Goal: Transaction & Acquisition: Book appointment/travel/reservation

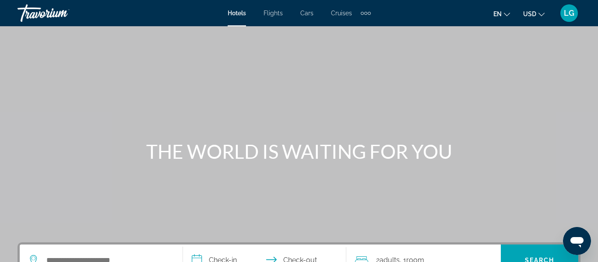
click at [343, 12] on span "Cruises" at bounding box center [341, 13] width 21 height 7
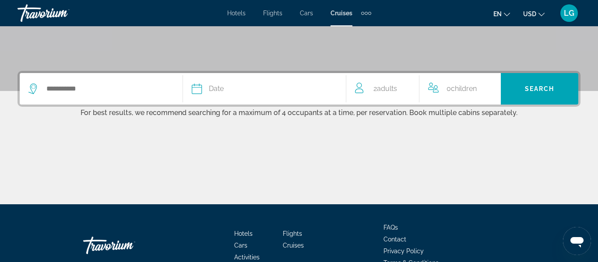
scroll to position [172, 0]
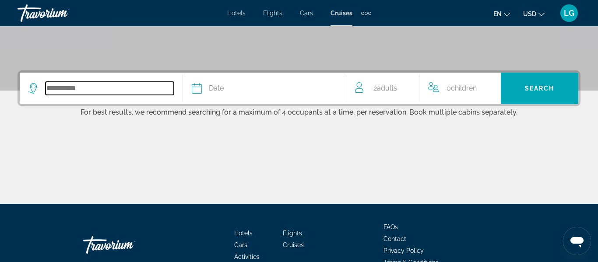
click at [153, 84] on input "Search widget" at bounding box center [110, 88] width 128 height 13
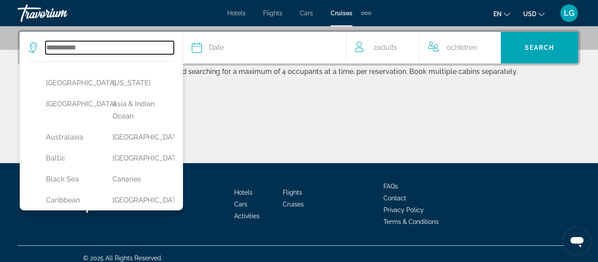
scroll to position [214, 0]
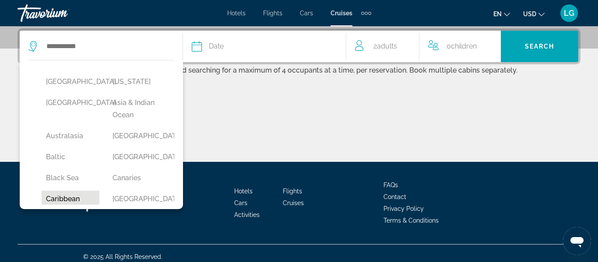
click at [64, 195] on button "Caribbean" at bounding box center [71, 199] width 58 height 17
type input "*********"
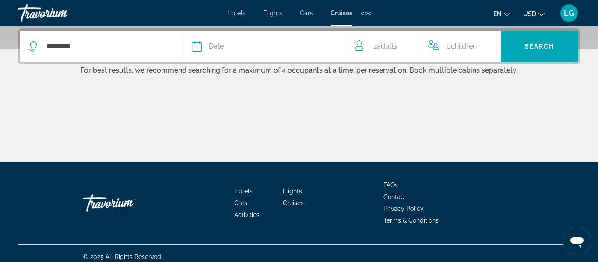
click at [224, 42] on div "Date" at bounding box center [264, 46] width 145 height 12
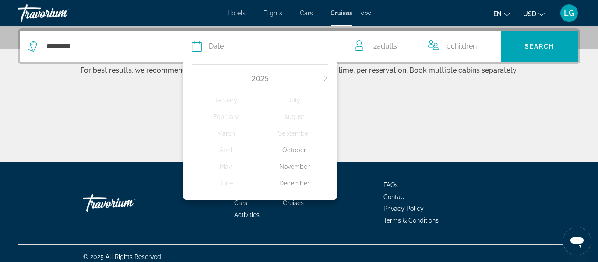
click at [296, 150] on div "October" at bounding box center [294, 150] width 68 height 16
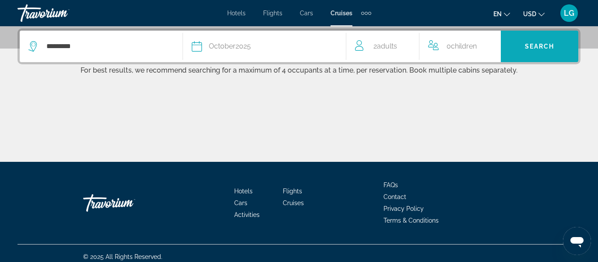
click at [571, 43] on span "Search widget" at bounding box center [539, 46] width 77 height 21
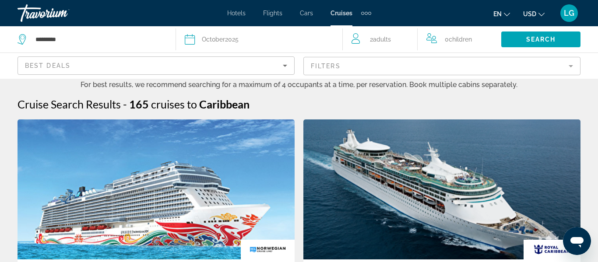
click at [179, 76] on div "Best Deals" at bounding box center [156, 66] width 277 height 26
click at [178, 68] on div "Best Deals" at bounding box center [154, 65] width 258 height 11
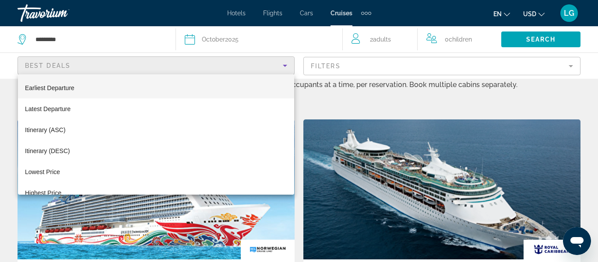
scroll to position [34, 0]
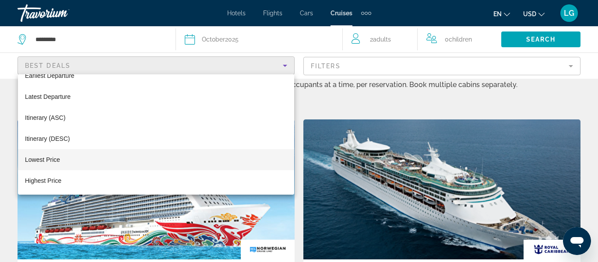
click at [85, 161] on mat-option "Lowest Price" at bounding box center [156, 159] width 276 height 21
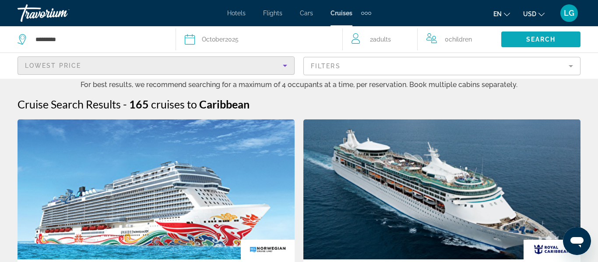
click at [553, 38] on span "Search" at bounding box center [541, 39] width 30 height 7
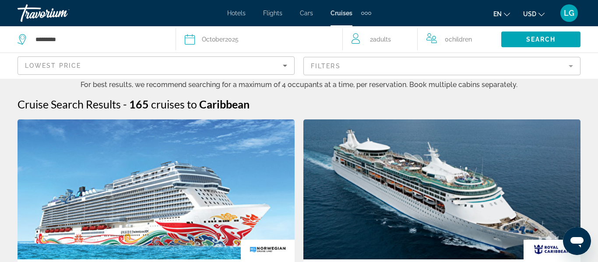
click at [260, 66] on div "Lowest Price" at bounding box center [154, 65] width 258 height 11
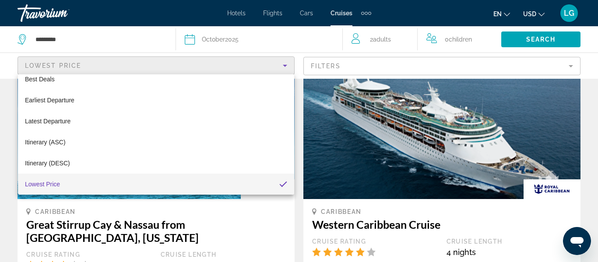
scroll to position [67, 0]
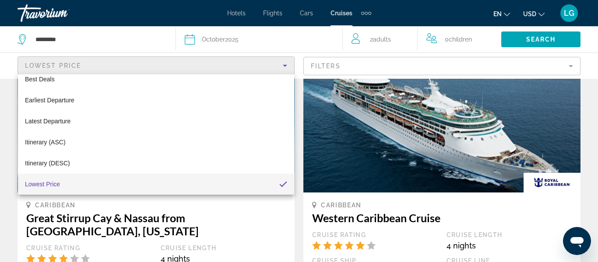
click at [549, 43] on div at bounding box center [299, 131] width 598 height 262
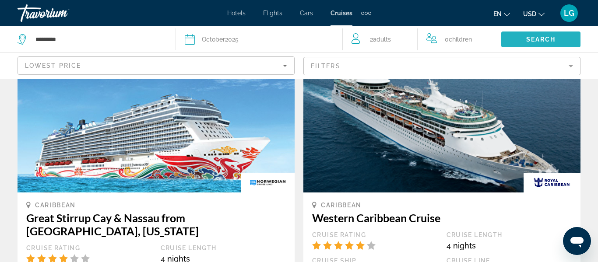
click at [547, 41] on span "Search" at bounding box center [541, 39] width 30 height 7
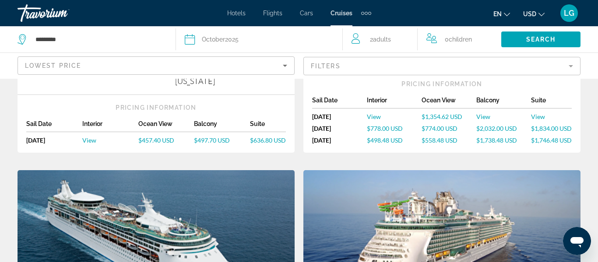
scroll to position [0, 0]
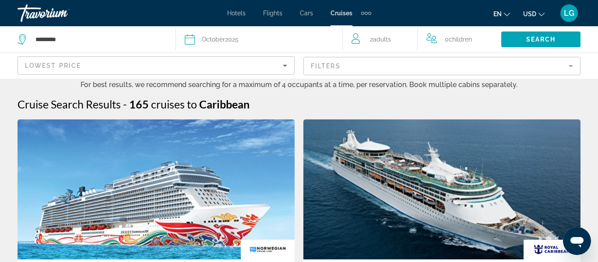
click at [445, 55] on div "Filters" at bounding box center [441, 66] width 277 height 26
click at [445, 60] on mat-form-field "Filters" at bounding box center [441, 66] width 277 height 18
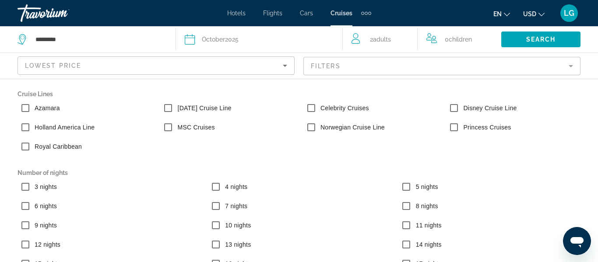
click at [134, 71] on div "Lowest Price" at bounding box center [156, 69] width 262 height 25
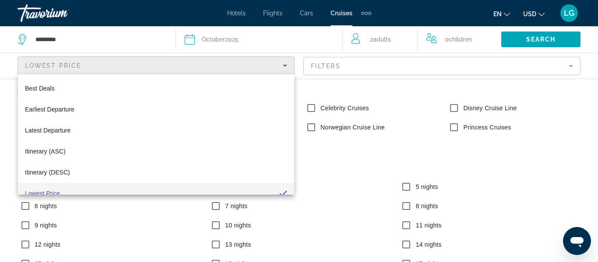
scroll to position [9, 0]
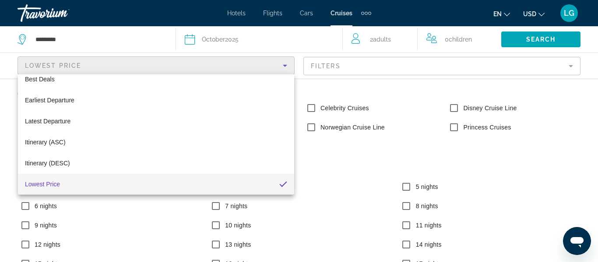
click at [54, 186] on span "Lowest Price" at bounding box center [42, 184] width 35 height 7
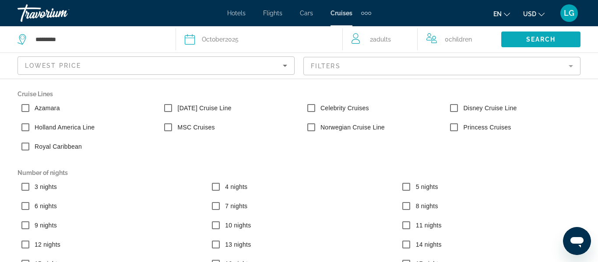
click at [526, 39] on span "Search" at bounding box center [541, 39] width 30 height 7
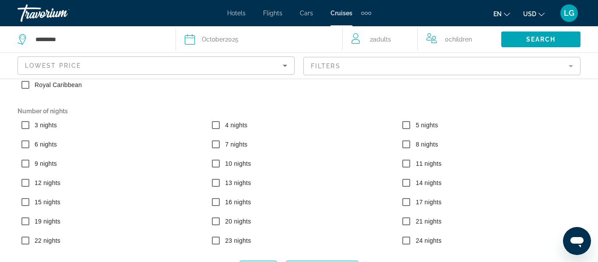
scroll to position [175, 0]
click at [520, 42] on span "Search widget" at bounding box center [540, 39] width 79 height 21
click at [277, 67] on div "Lowest Price" at bounding box center [154, 65] width 258 height 11
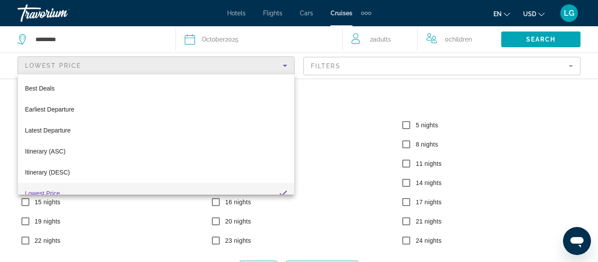
scroll to position [9, 0]
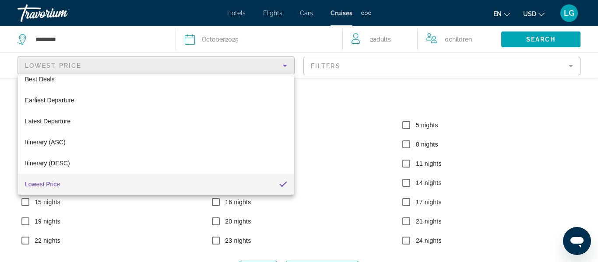
click at [278, 68] on div at bounding box center [299, 131] width 598 height 262
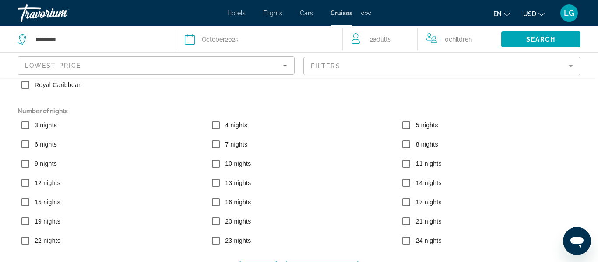
click at [328, 65] on mat-form-field "Filters" at bounding box center [441, 66] width 277 height 18
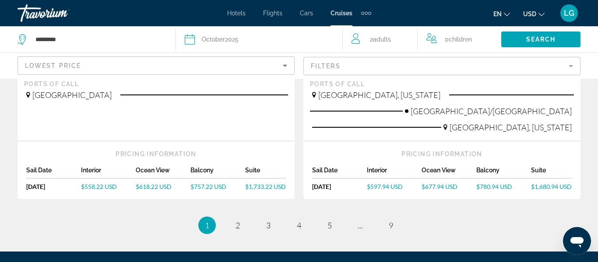
scroll to position [1106, 0]
